Goal: Book appointment/travel/reservation

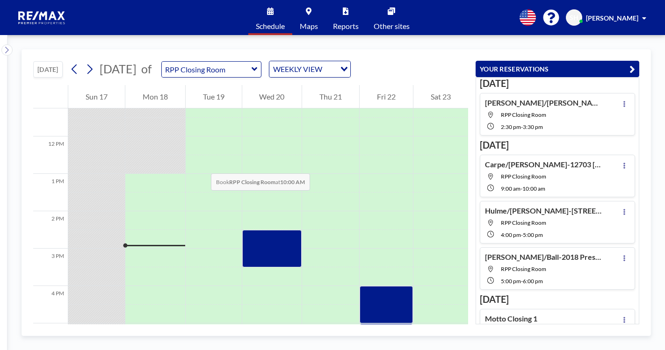
scroll to position [281, 0]
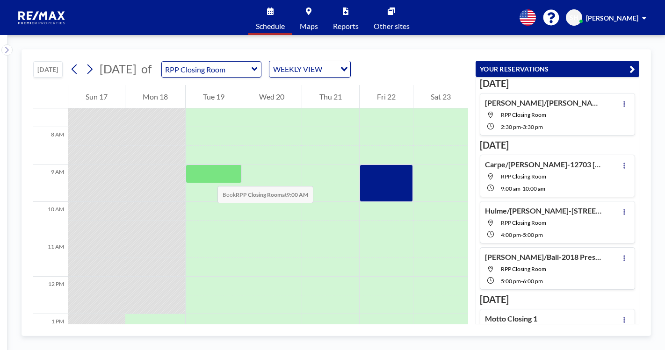
click at [208, 176] on div at bounding box center [214, 174] width 56 height 19
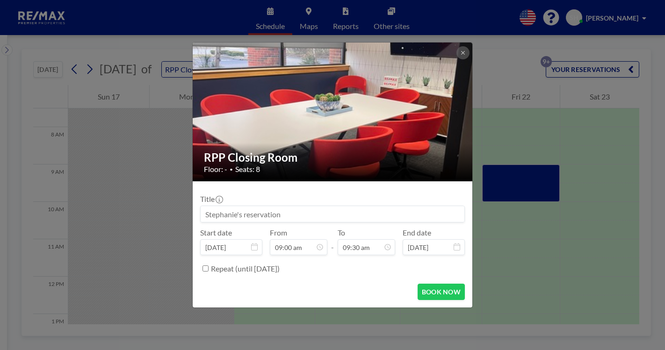
click at [249, 214] on input at bounding box center [333, 214] width 264 height 16
type input "a"
click at [240, 210] on input "[PERSON_NAME]/" at bounding box center [333, 214] width 264 height 16
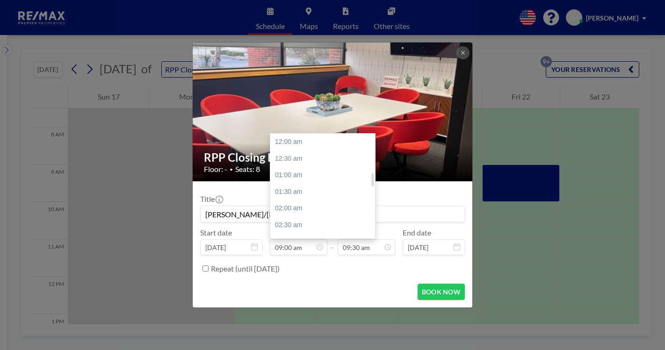
scroll to position [300, 0]
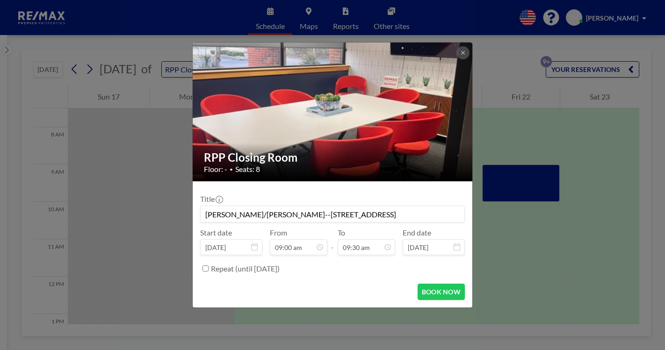
click at [415, 210] on input "[PERSON_NAME]/[PERSON_NAME]--[STREET_ADDRESS]" at bounding box center [333, 214] width 264 height 16
click at [388, 214] on input "[PERSON_NAME]/[PERSON_NAME]--[STREET_ADDRESS] Seller" at bounding box center [333, 214] width 264 height 16
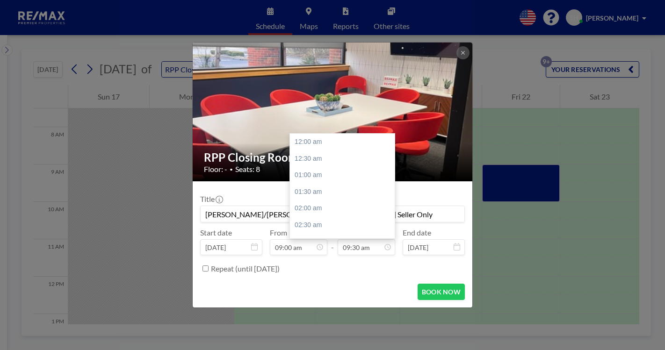
scroll to position [316, 0]
click at [411, 213] on input "[PERSON_NAME]/[PERSON_NAME]--[STREET_ADDRESS] Seller Only" at bounding box center [333, 214] width 264 height 16
click at [415, 213] on input "[PERSON_NAME]/[PERSON_NAME]--[STREET_ADDRESS] Seller Only" at bounding box center [333, 214] width 264 height 16
type input "[PERSON_NAME]/[PERSON_NAME]--[STREET_ADDRESS] Seller Only"
click at [425, 161] on h2 "RPP Closing Room" at bounding box center [333, 158] width 258 height 14
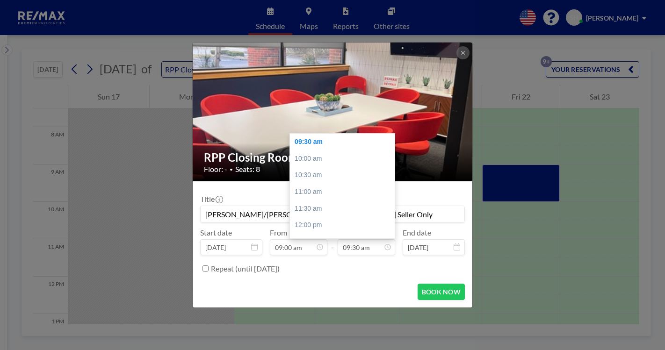
click at [553, 303] on div "RPP Closing Room Floor: - • Seats: 8 Title [PERSON_NAME]/[PERSON_NAME]--[STREET…" at bounding box center [332, 175] width 665 height 350
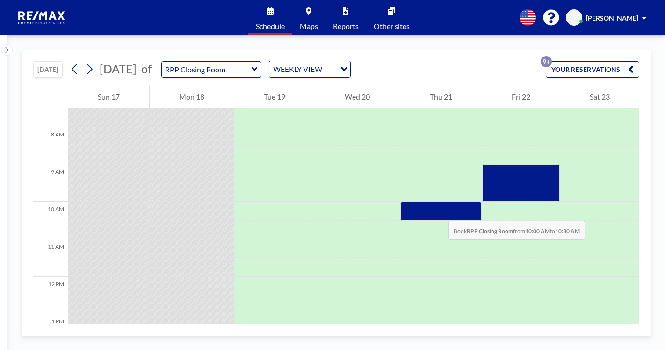
click at [439, 212] on div at bounding box center [440, 211] width 81 height 19
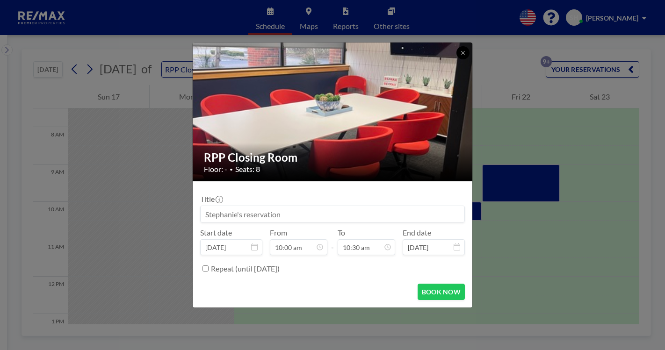
click at [464, 50] on button at bounding box center [463, 52] width 13 height 13
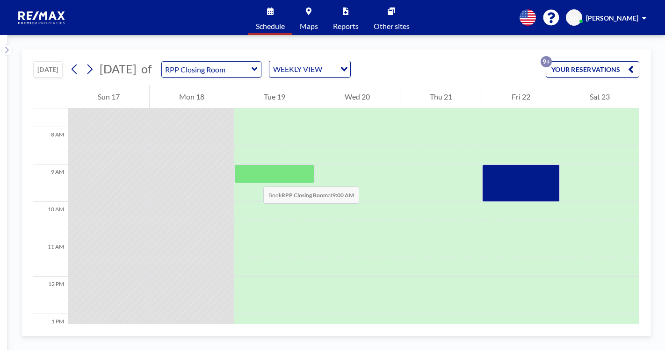
click at [254, 176] on div at bounding box center [274, 174] width 80 height 19
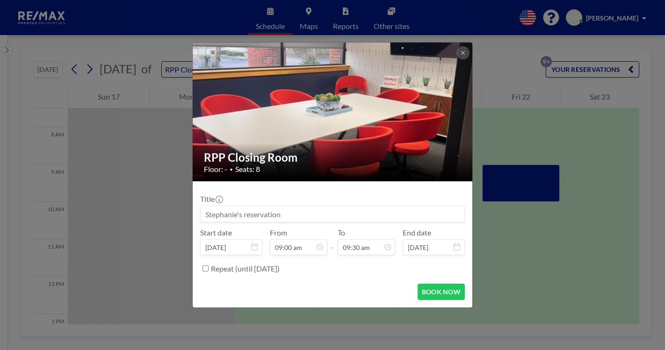
click at [225, 213] on input at bounding box center [333, 214] width 264 height 16
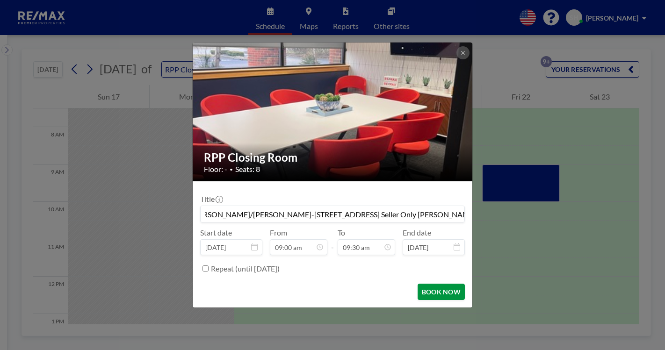
click at [439, 286] on button "BOOK NOW" at bounding box center [441, 292] width 47 height 16
type input "[PERSON_NAME]/[PERSON_NAME]-[STREET_ADDRESS] Seller Only [PERSON_NAME] -[PERSON…"
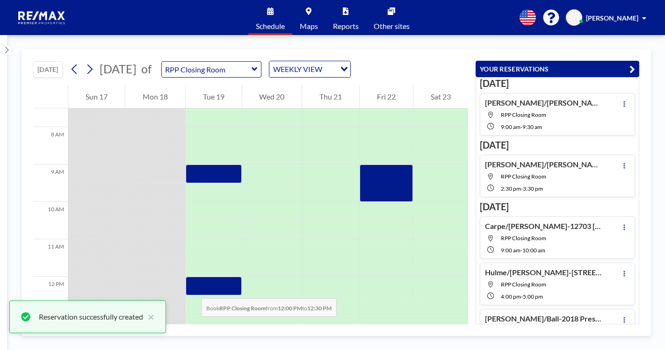
click at [192, 289] on div at bounding box center [214, 286] width 56 height 19
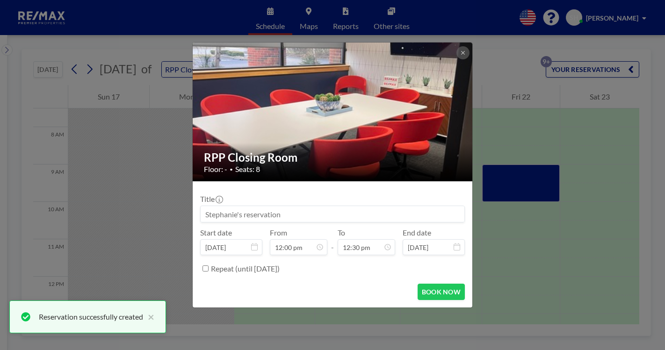
click at [344, 212] on input at bounding box center [333, 214] width 264 height 16
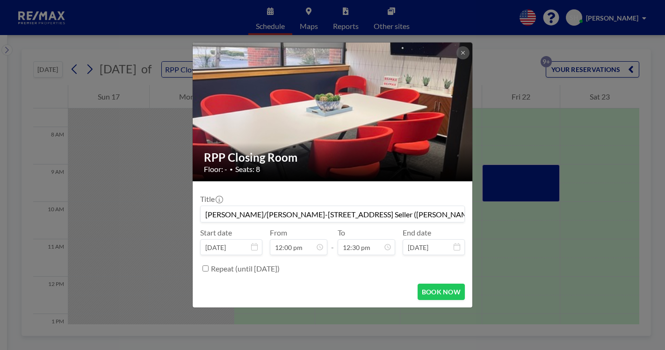
scroll to position [416, 0]
click at [448, 289] on button "BOOK NOW" at bounding box center [441, 292] width 47 height 16
type input "[PERSON_NAME]/[PERSON_NAME]-[STREET_ADDRESS] Seller ([PERSON_NAME]) & Buyer-[PE…"
